Goal: Task Accomplishment & Management: Use online tool/utility

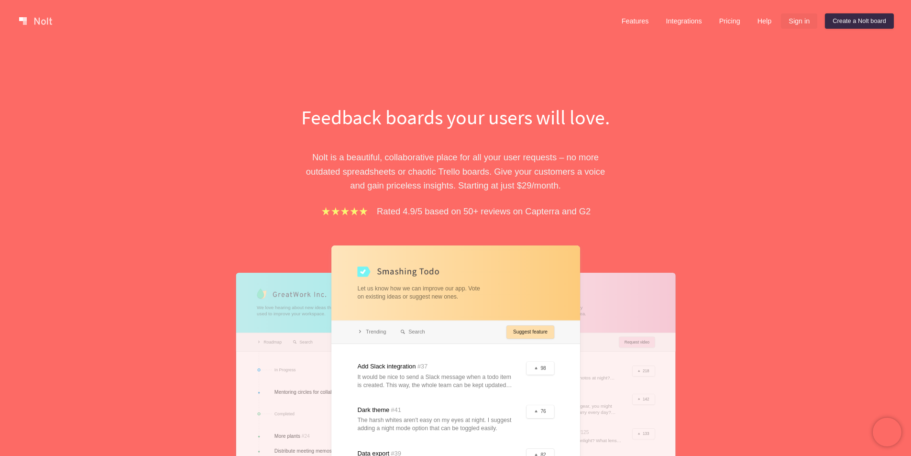
click at [789, 20] on link "Sign in" at bounding box center [799, 20] width 36 height 15
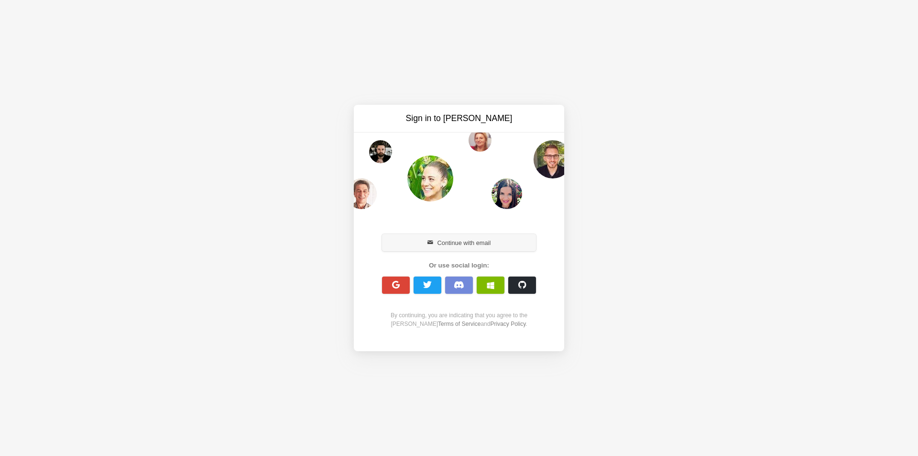
click at [484, 242] on button "Continue with email" at bounding box center [459, 242] width 154 height 17
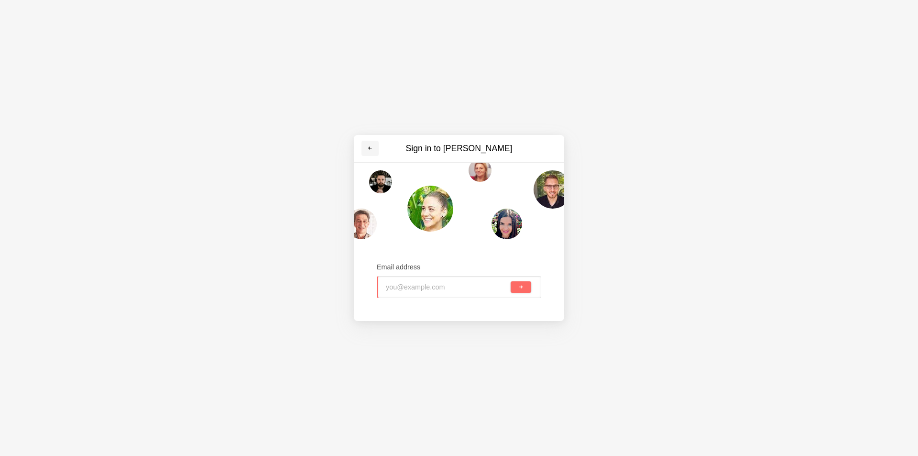
click at [376, 153] on link at bounding box center [370, 148] width 17 height 15
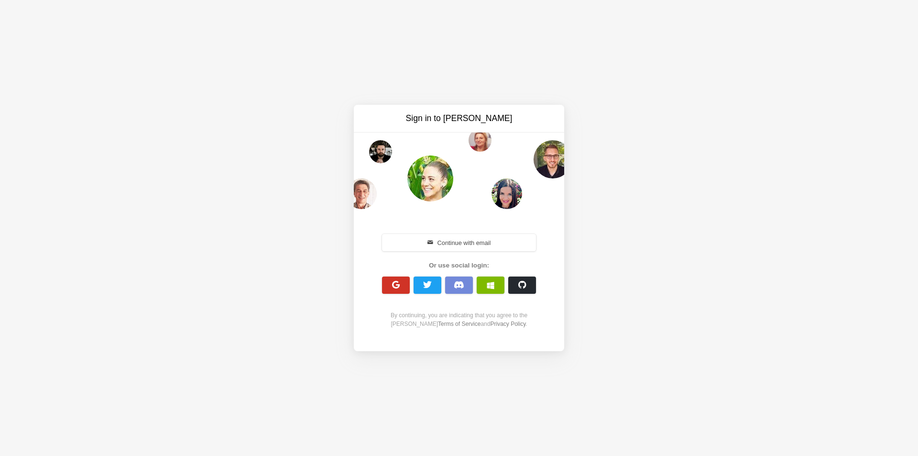
click at [400, 287] on span "button" at bounding box center [396, 284] width 9 height 9
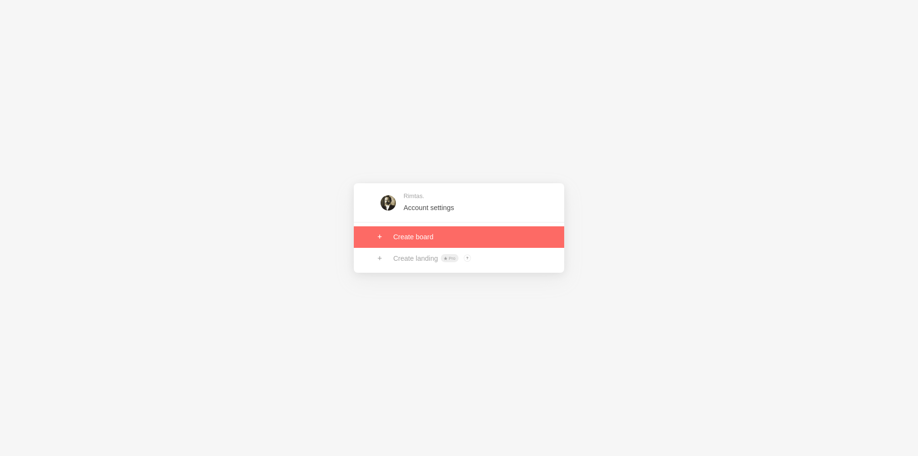
click at [413, 239] on link at bounding box center [459, 236] width 210 height 21
